Goal: Task Accomplishment & Management: Manage account settings

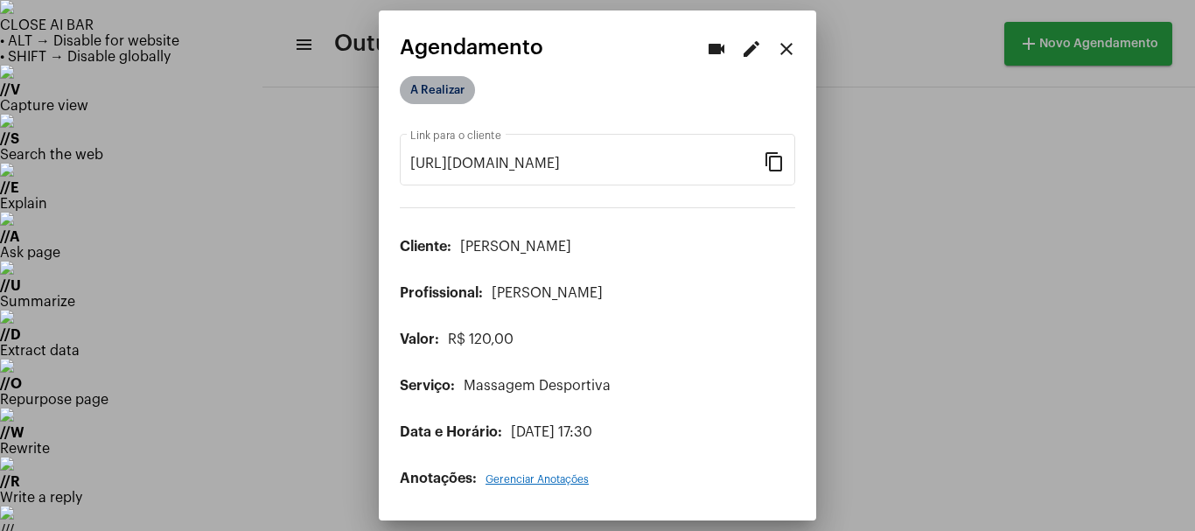
click at [453, 86] on mat-chip "A Realizar" at bounding box center [437, 90] width 75 height 28
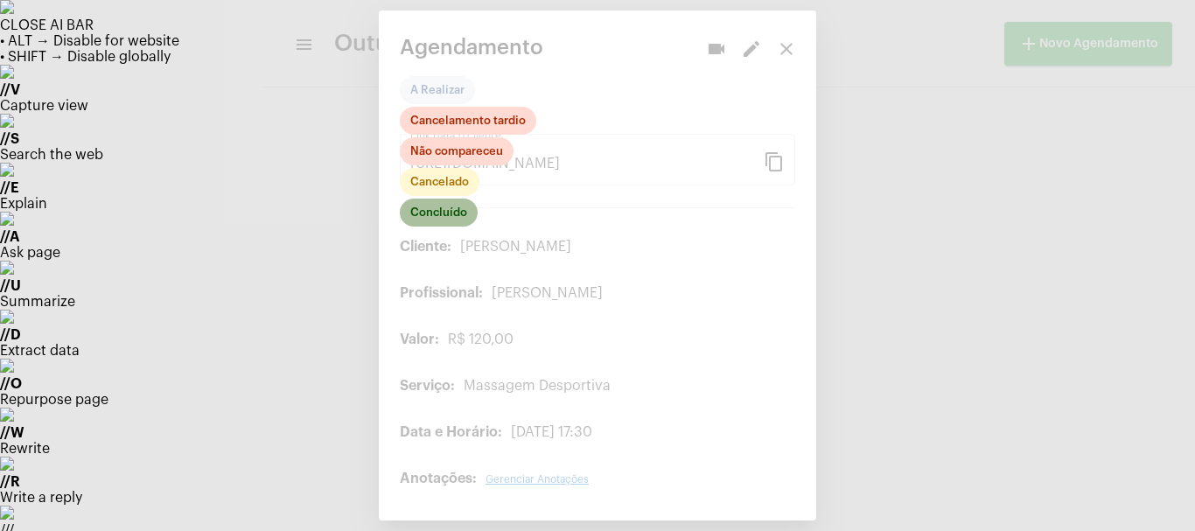
click at [439, 218] on mat-chip "Concluído" at bounding box center [439, 213] width 78 height 28
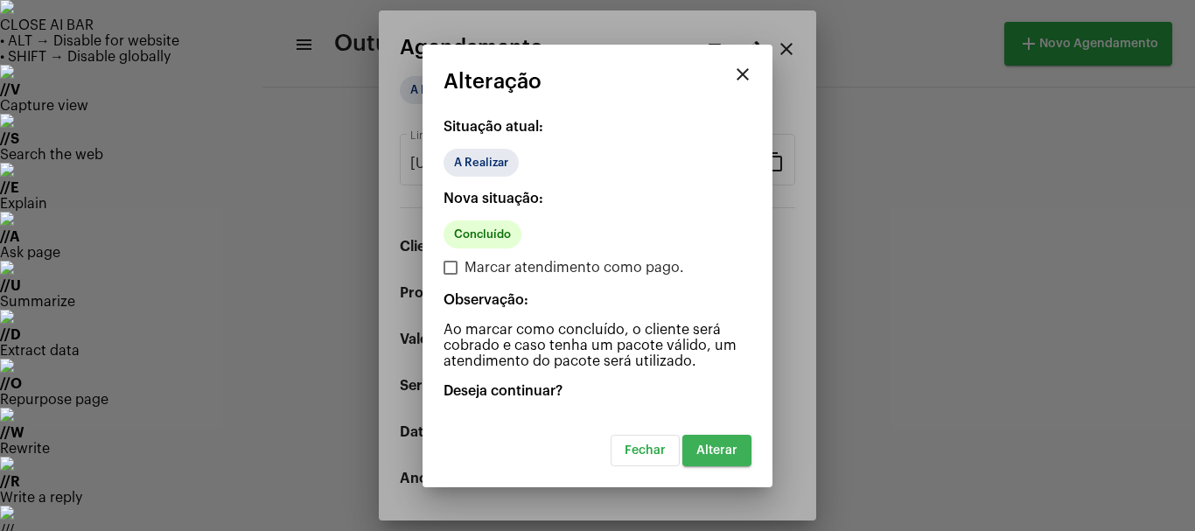
click at [718, 457] on button "Alterar" at bounding box center [716, 450] width 69 height 31
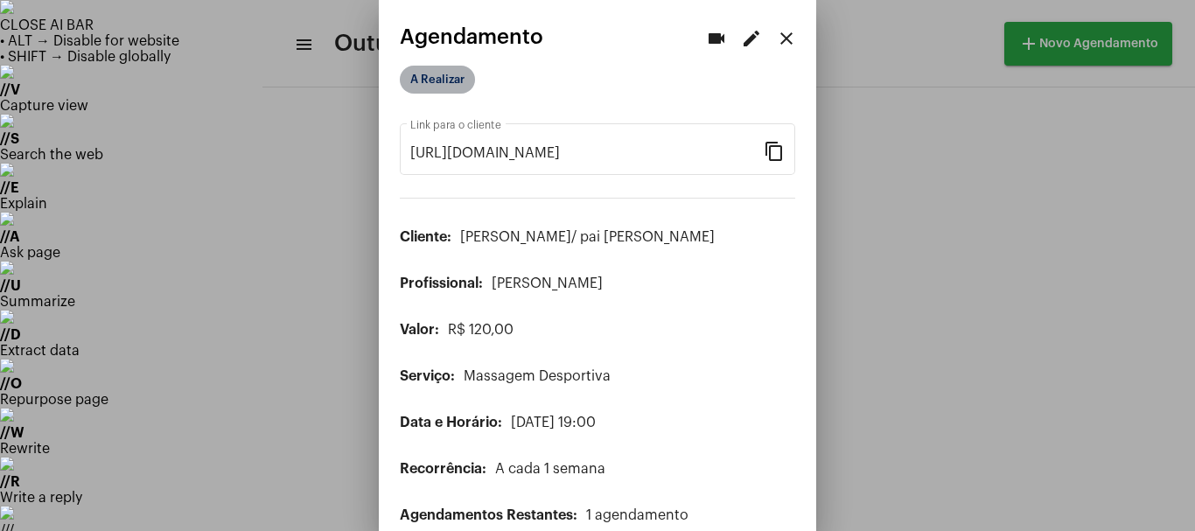
click at [451, 82] on mat-chip "A Realizar" at bounding box center [437, 80] width 75 height 28
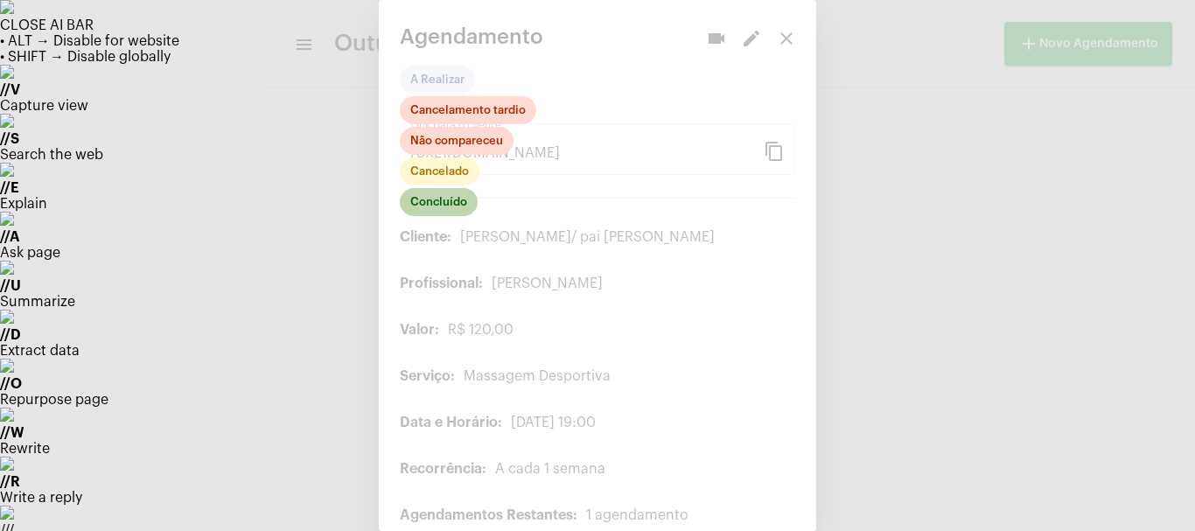
click at [430, 204] on mat-chip "Concluído" at bounding box center [439, 202] width 78 height 28
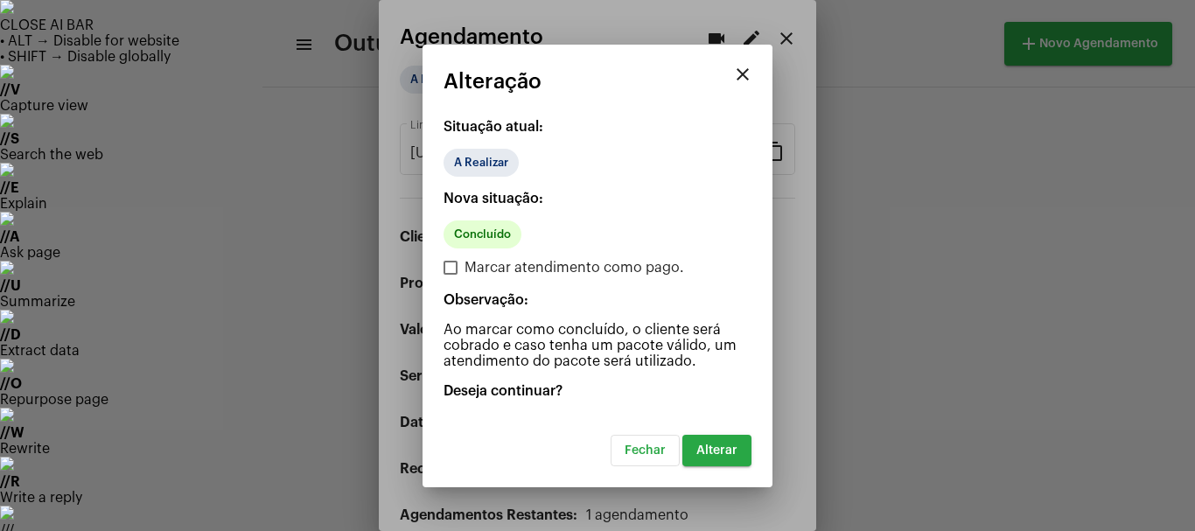
click at [711, 458] on button "Alterar" at bounding box center [716, 450] width 69 height 31
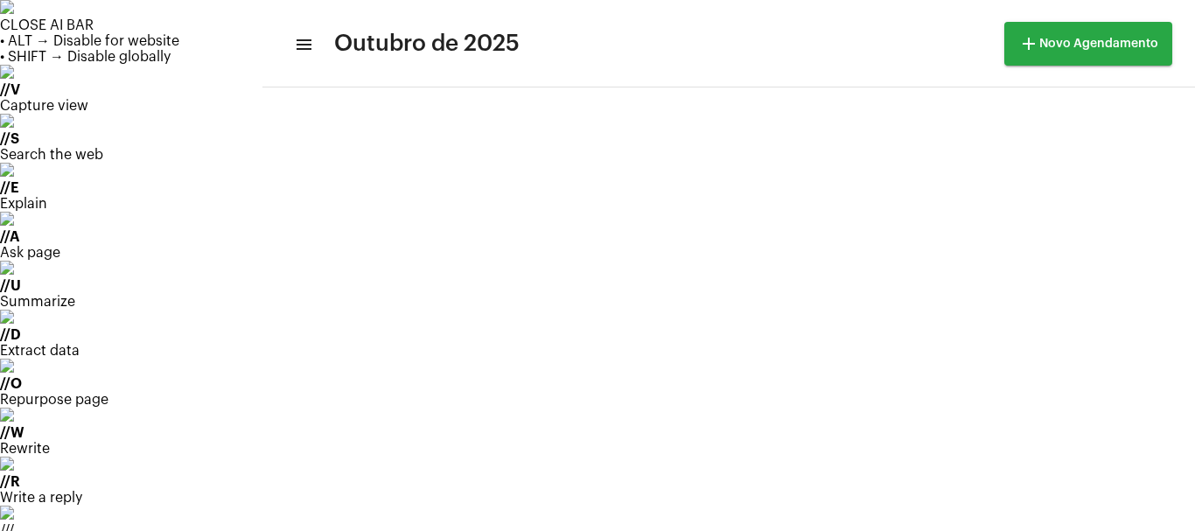
scroll to position [175, 0]
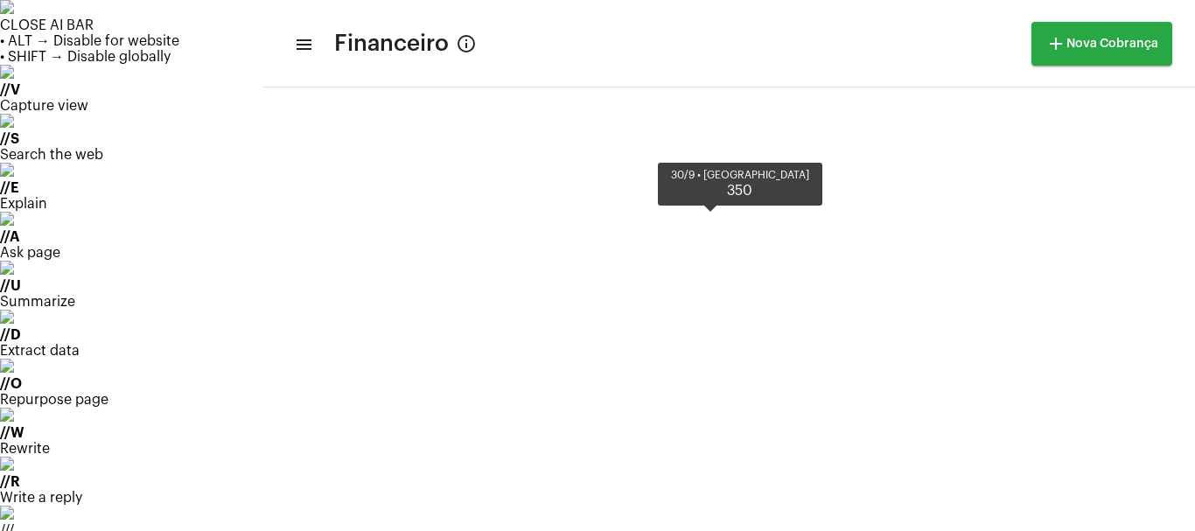
scroll to position [730, 0]
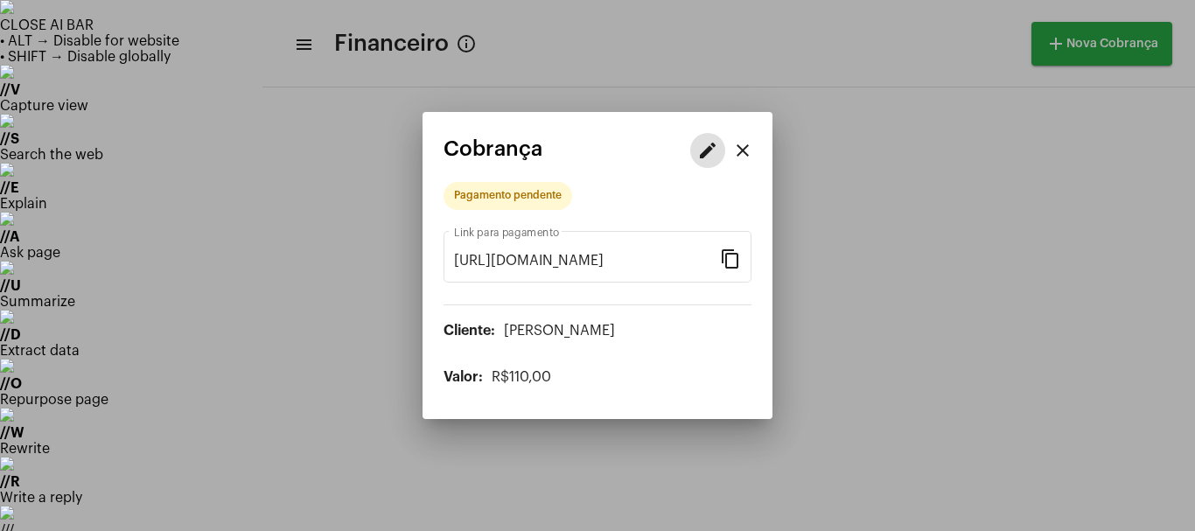
click at [706, 147] on mat-icon "edit" at bounding box center [707, 150] width 21 height 21
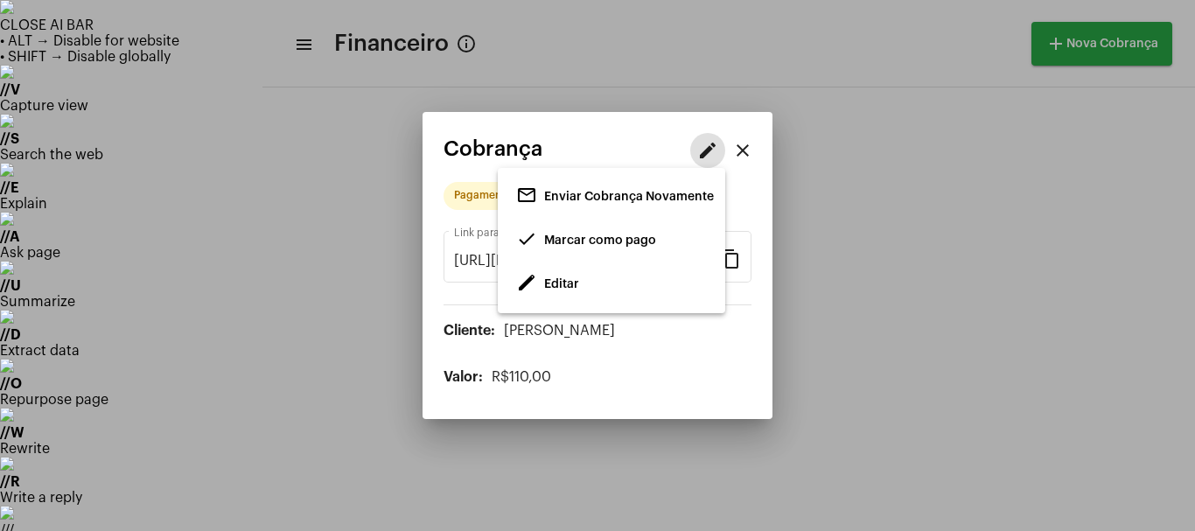
click at [591, 234] on span "Marcar como pago" at bounding box center [600, 240] width 112 height 12
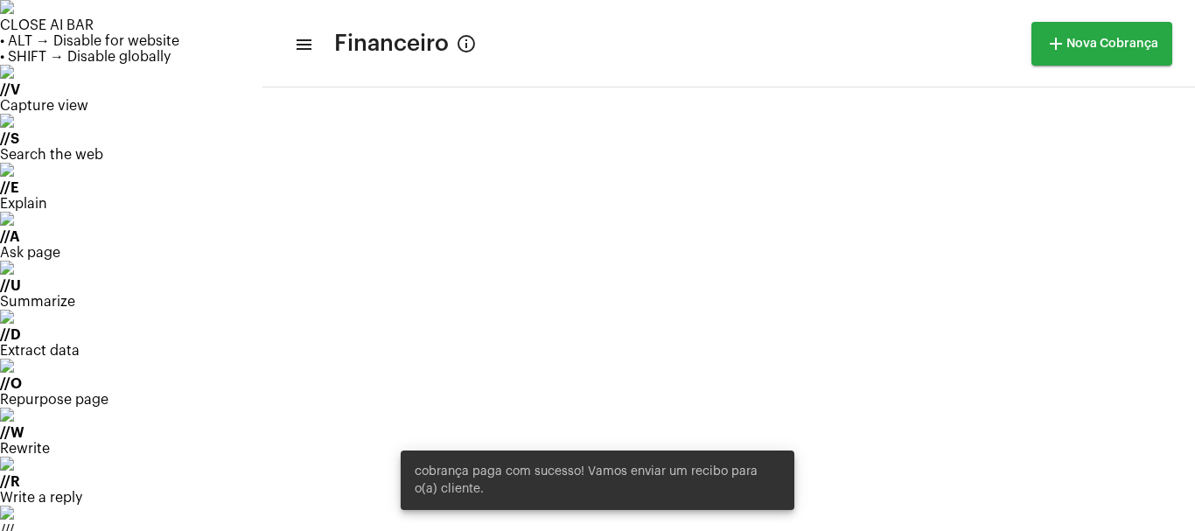
scroll to position [730, 0]
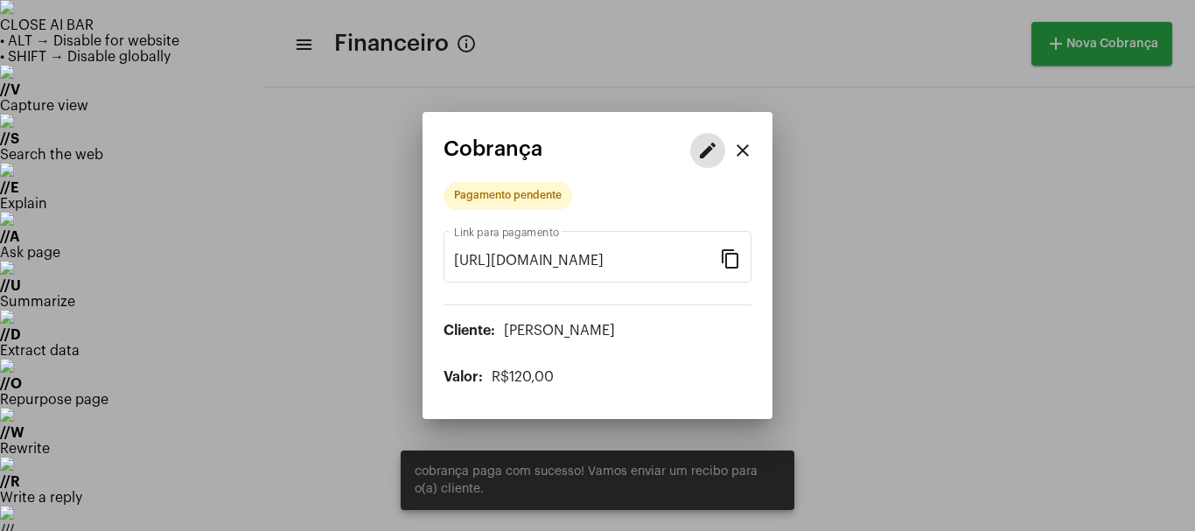
click at [710, 147] on mat-icon "edit" at bounding box center [707, 150] width 21 height 21
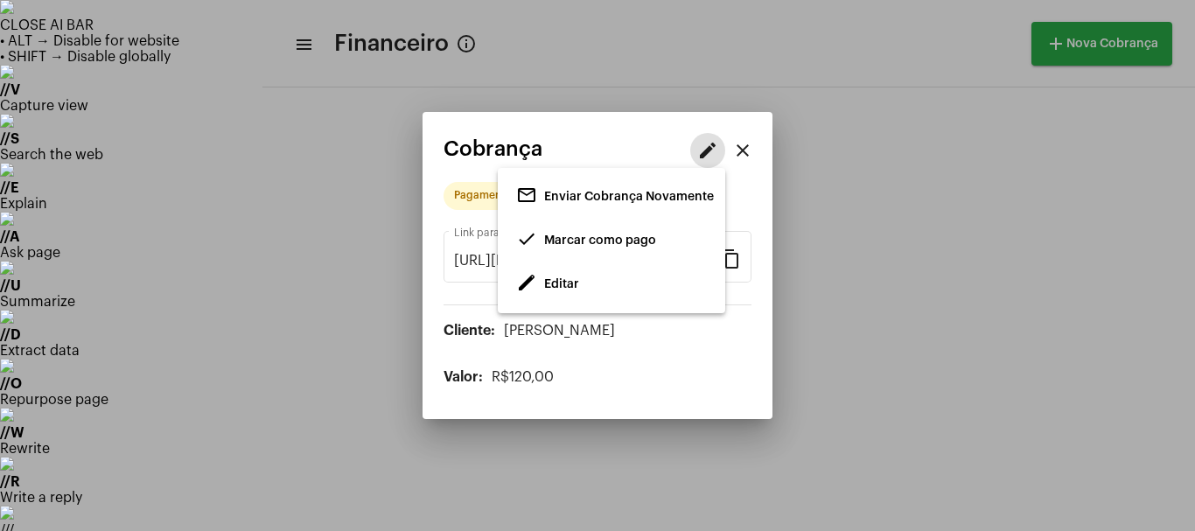
click at [528, 280] on span "edit" at bounding box center [526, 282] width 21 height 21
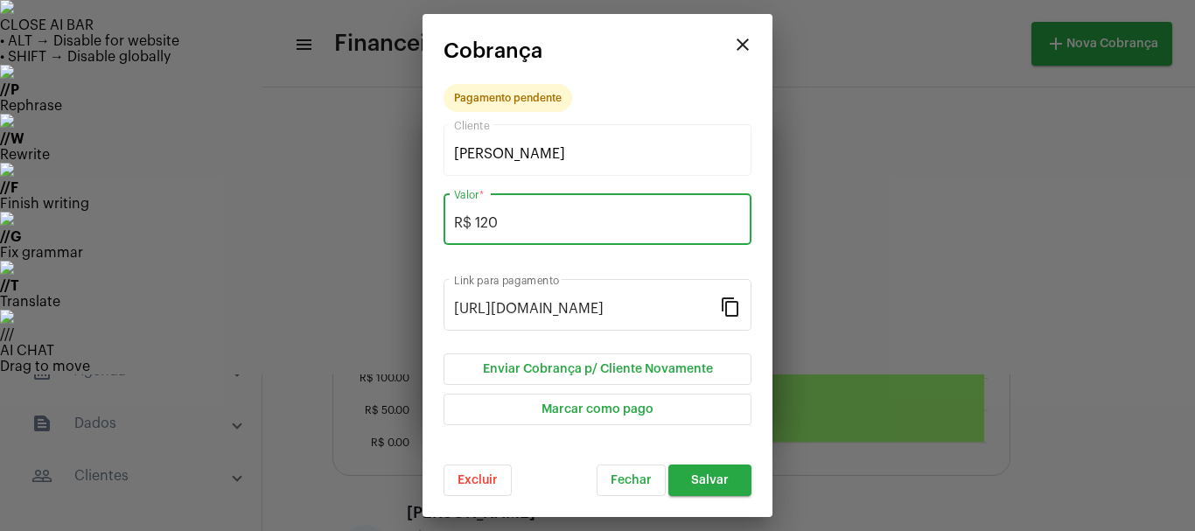
click at [514, 225] on input "R$ 120" at bounding box center [597, 223] width 287 height 16
type input "R$ 110"
click at [708, 486] on span "Salvar" at bounding box center [710, 480] width 38 height 12
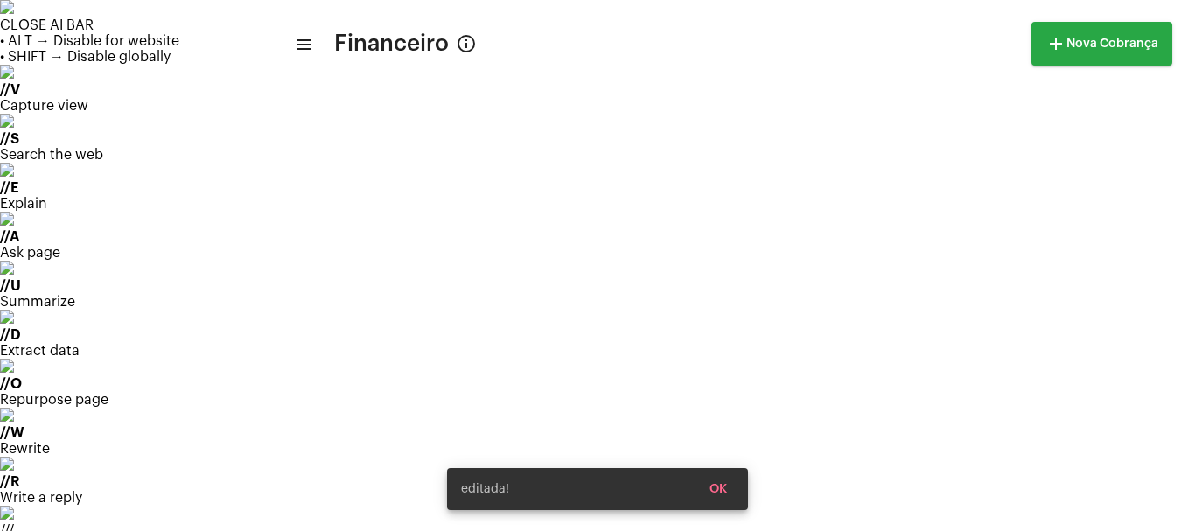
scroll to position [730, 0]
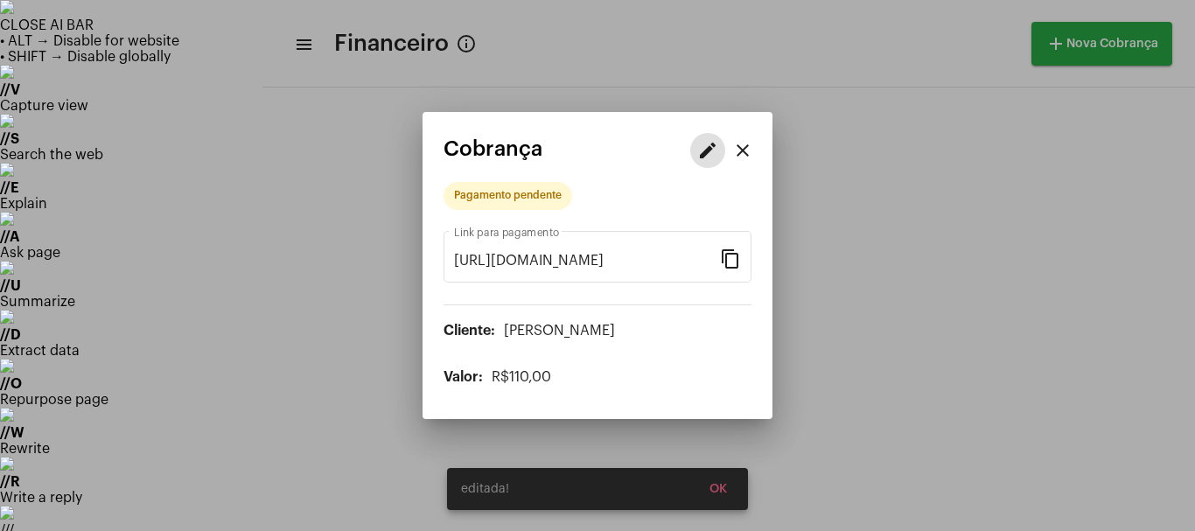
click at [714, 145] on mat-icon "edit" at bounding box center [707, 150] width 21 height 21
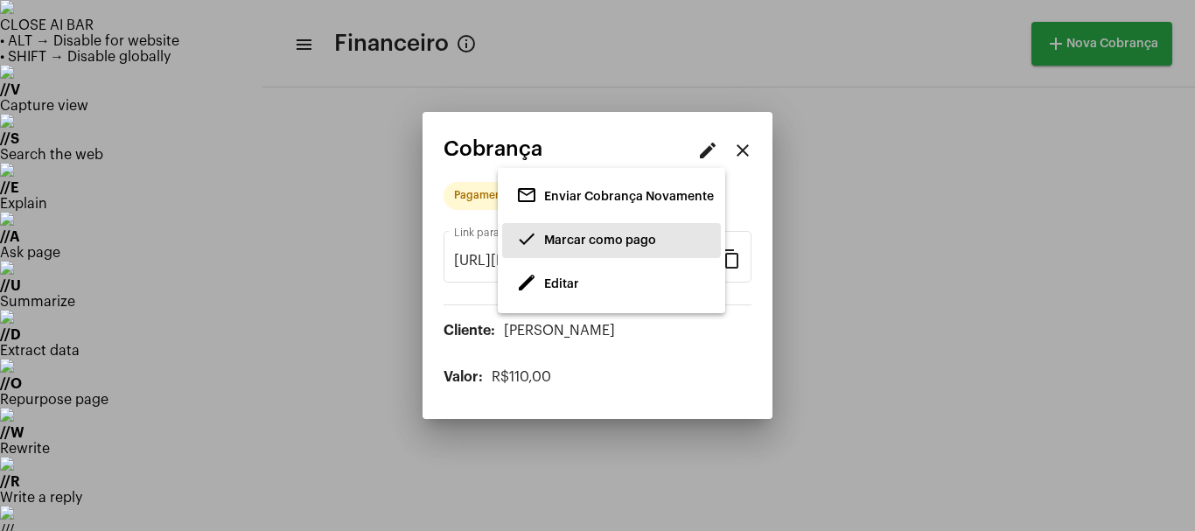
click at [590, 237] on span "Marcar como pago" at bounding box center [600, 240] width 112 height 12
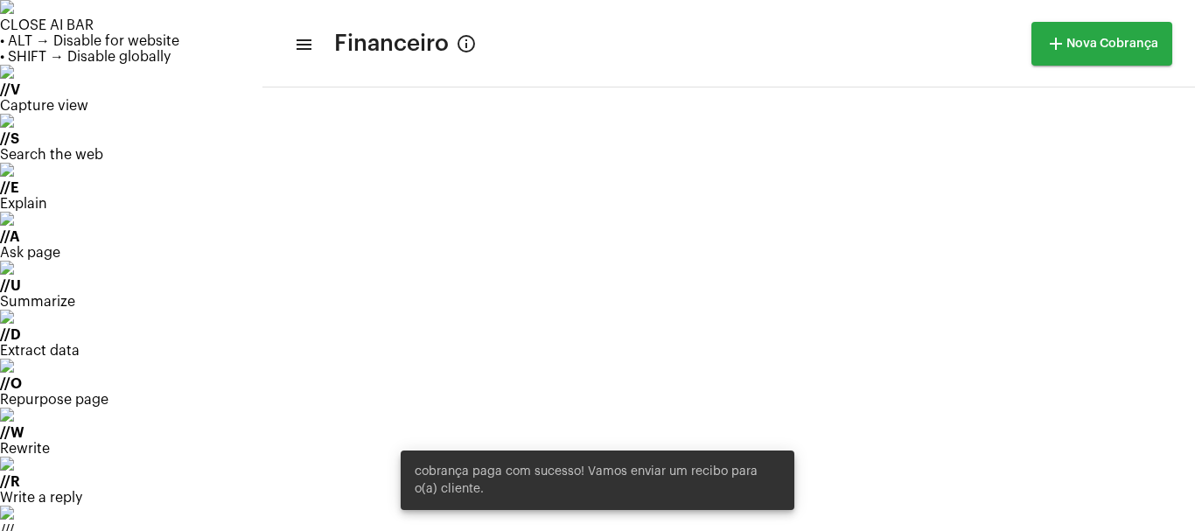
scroll to position [730, 0]
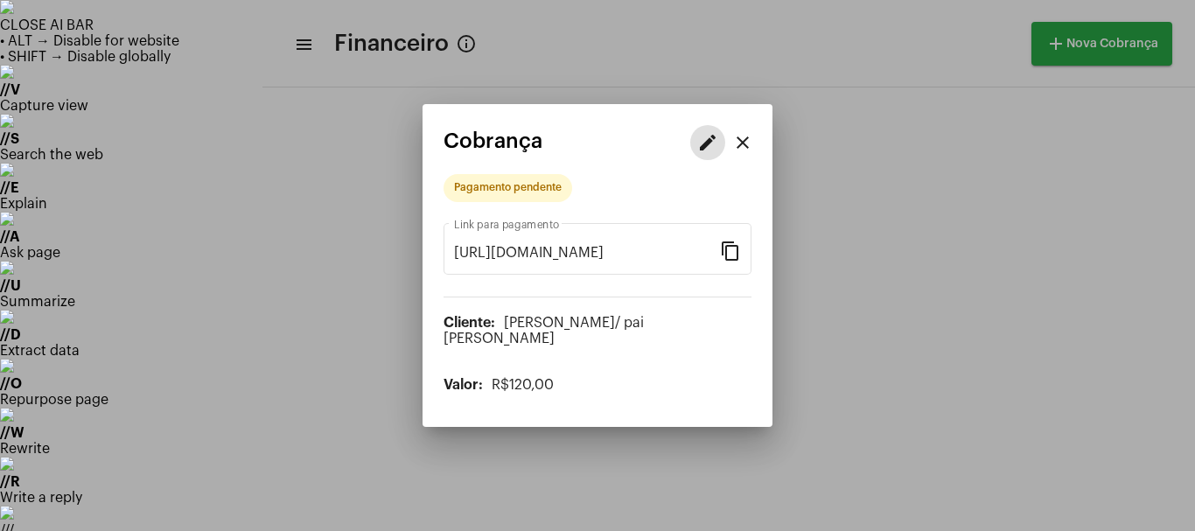
click at [711, 142] on mat-icon "edit" at bounding box center [707, 142] width 21 height 21
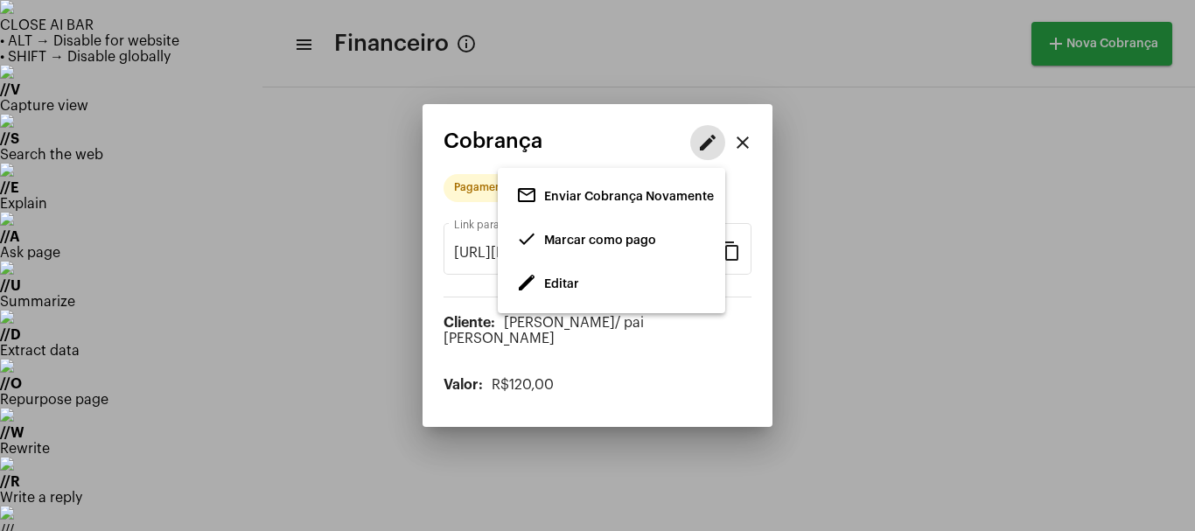
click at [570, 242] on span "Marcar como pago" at bounding box center [600, 240] width 112 height 12
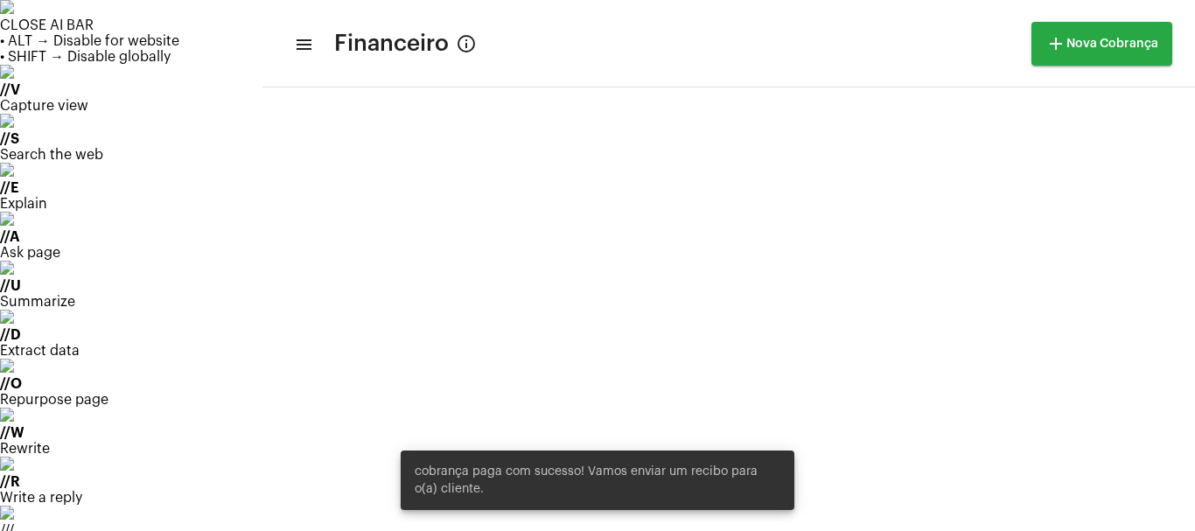
scroll to position [730, 0]
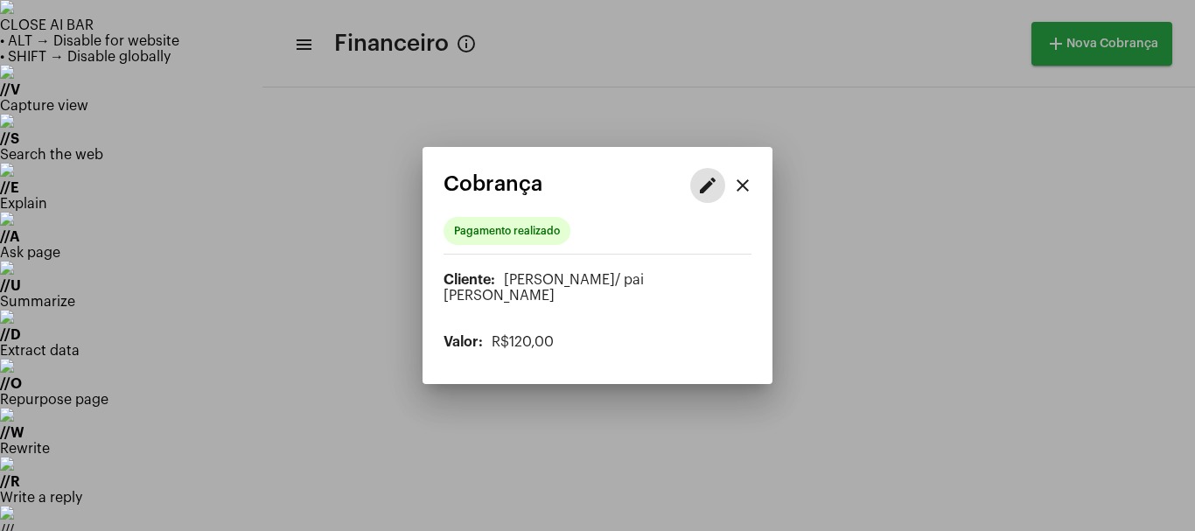
click at [705, 188] on mat-icon "edit" at bounding box center [707, 185] width 21 height 21
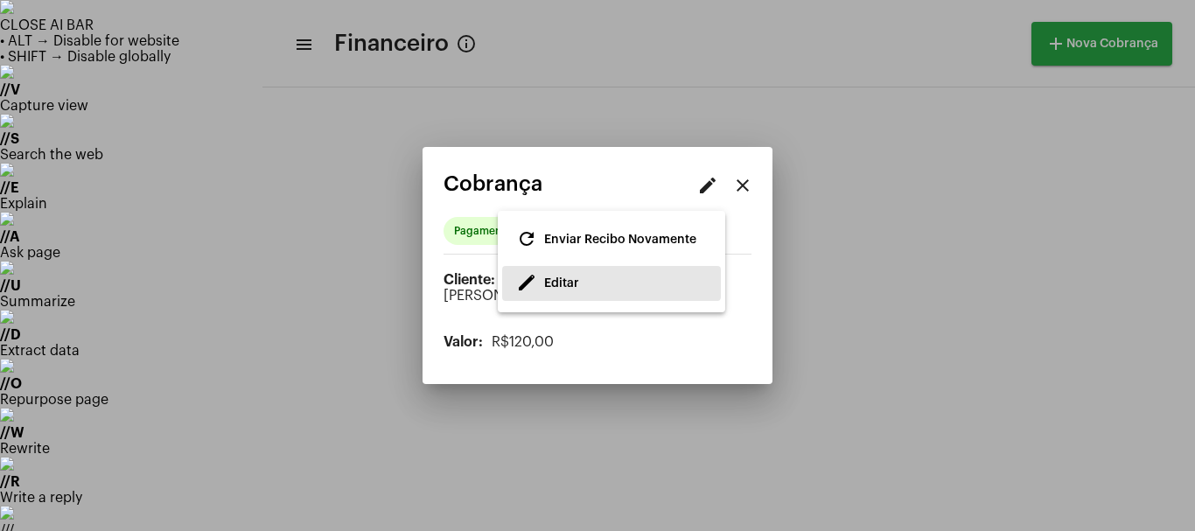
click at [548, 280] on span "Editar" at bounding box center [561, 283] width 35 height 12
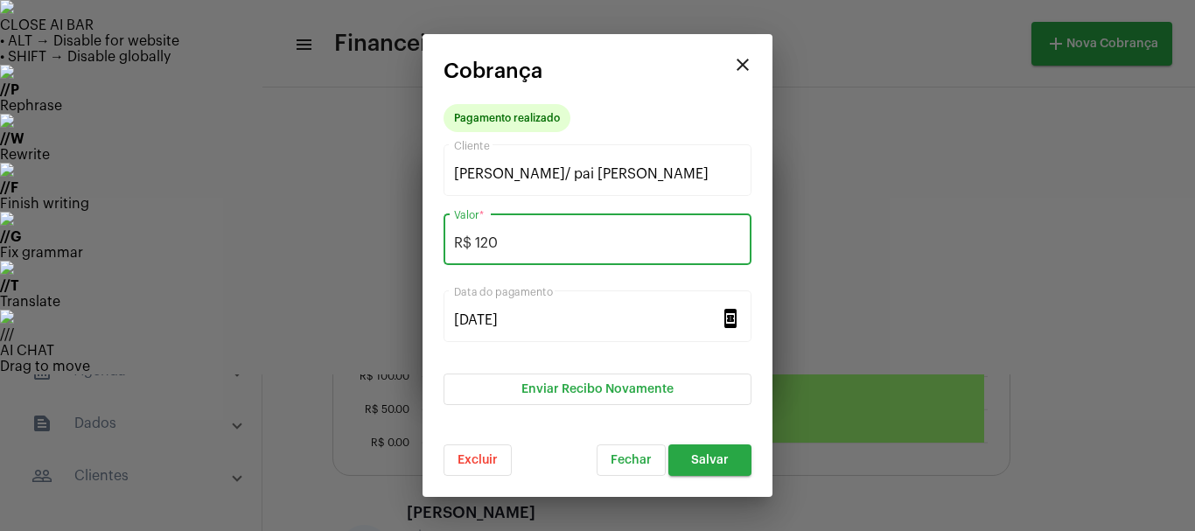
click at [522, 243] on input "R$ 120" at bounding box center [597, 243] width 287 height 16
type input "R$ 100"
click at [722, 469] on button "Salvar" at bounding box center [709, 459] width 83 height 31
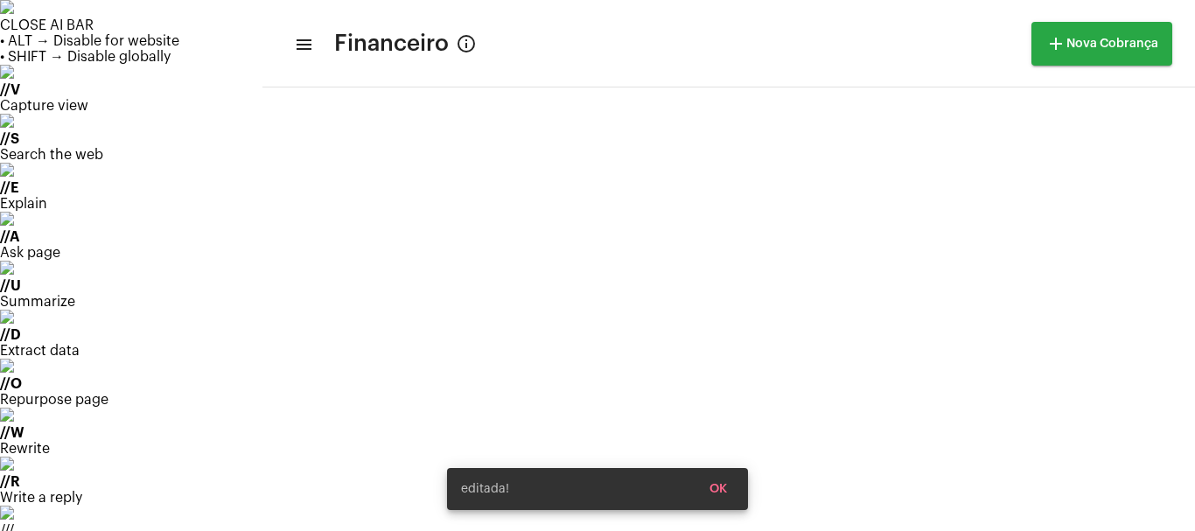
scroll to position [730, 0]
